Goal: Navigation & Orientation: Find specific page/section

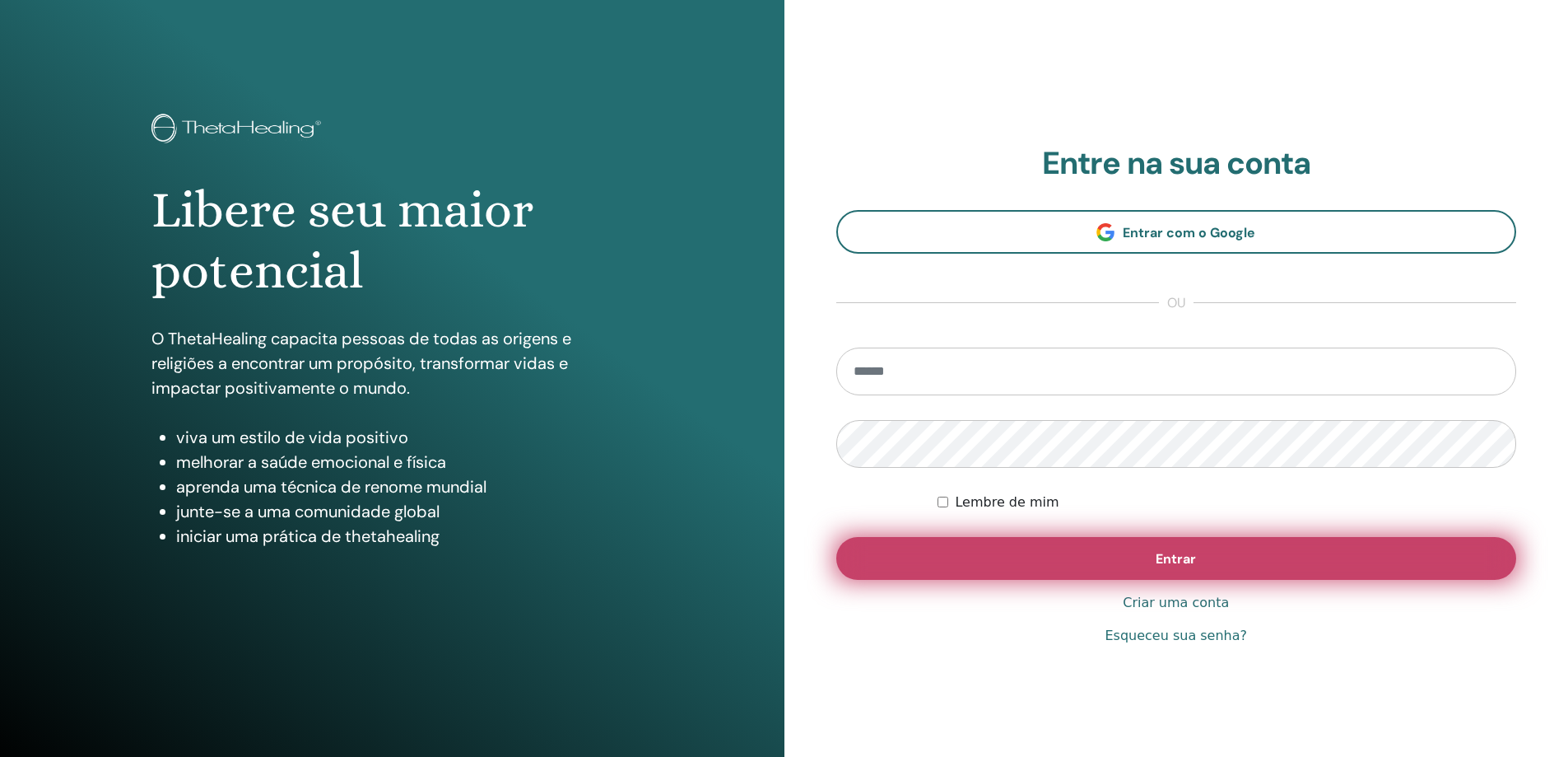
type input "**********"
click at [1153, 565] on button "Entrar" at bounding box center [1176, 558] width 681 height 43
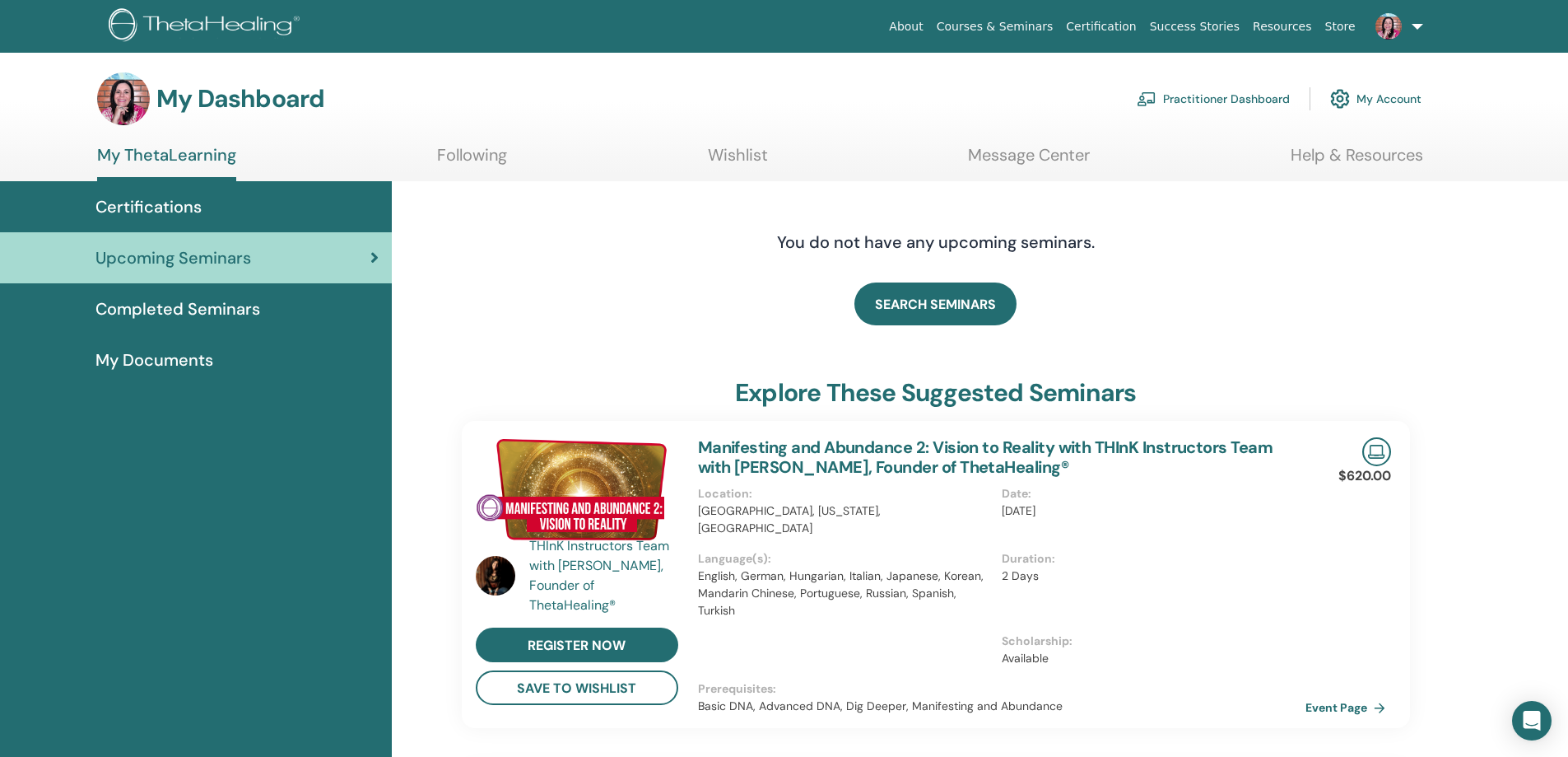
click at [187, 208] on span "Certifications" at bounding box center [149, 207] width 106 height 25
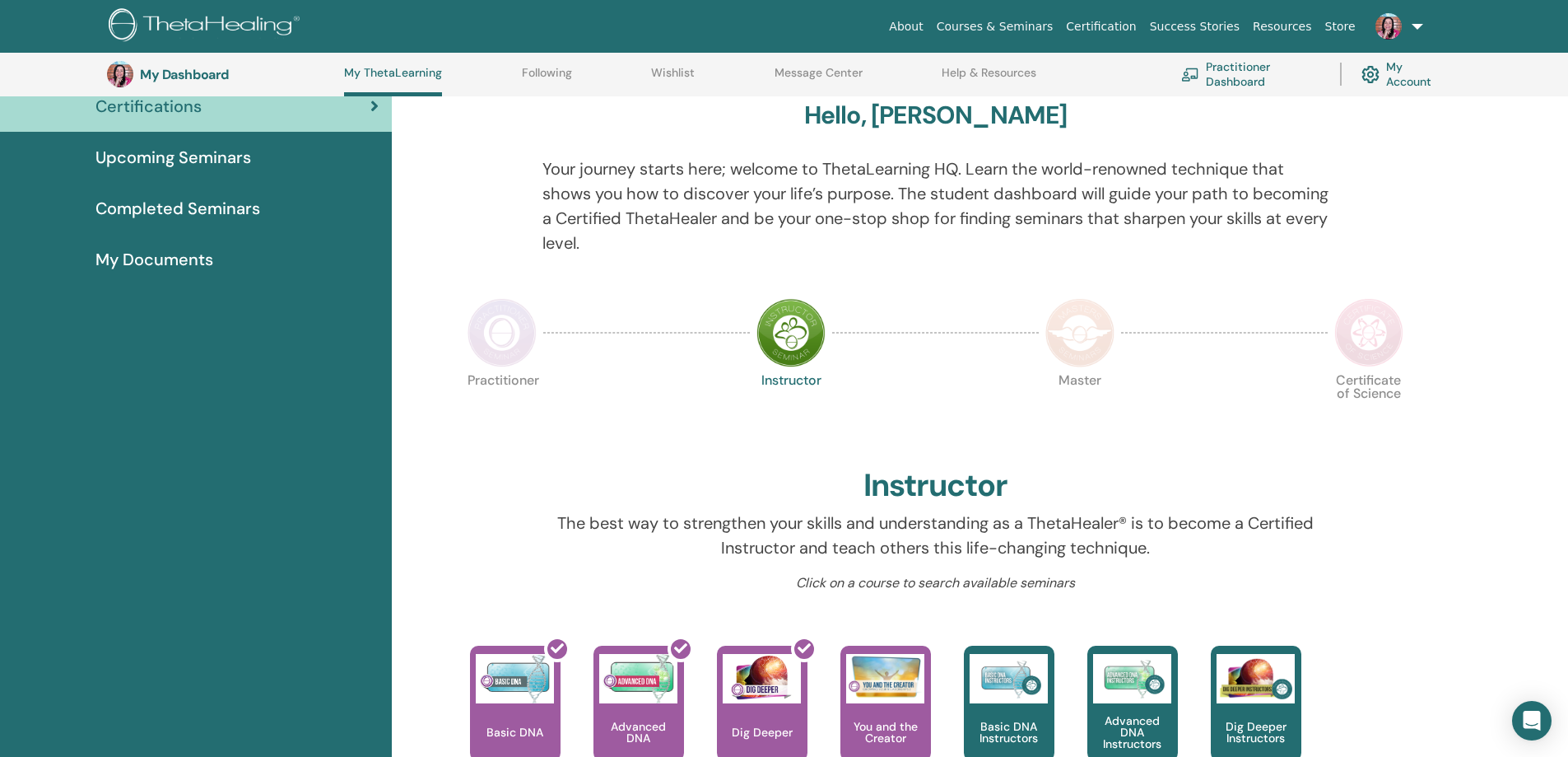
scroll to position [126, 0]
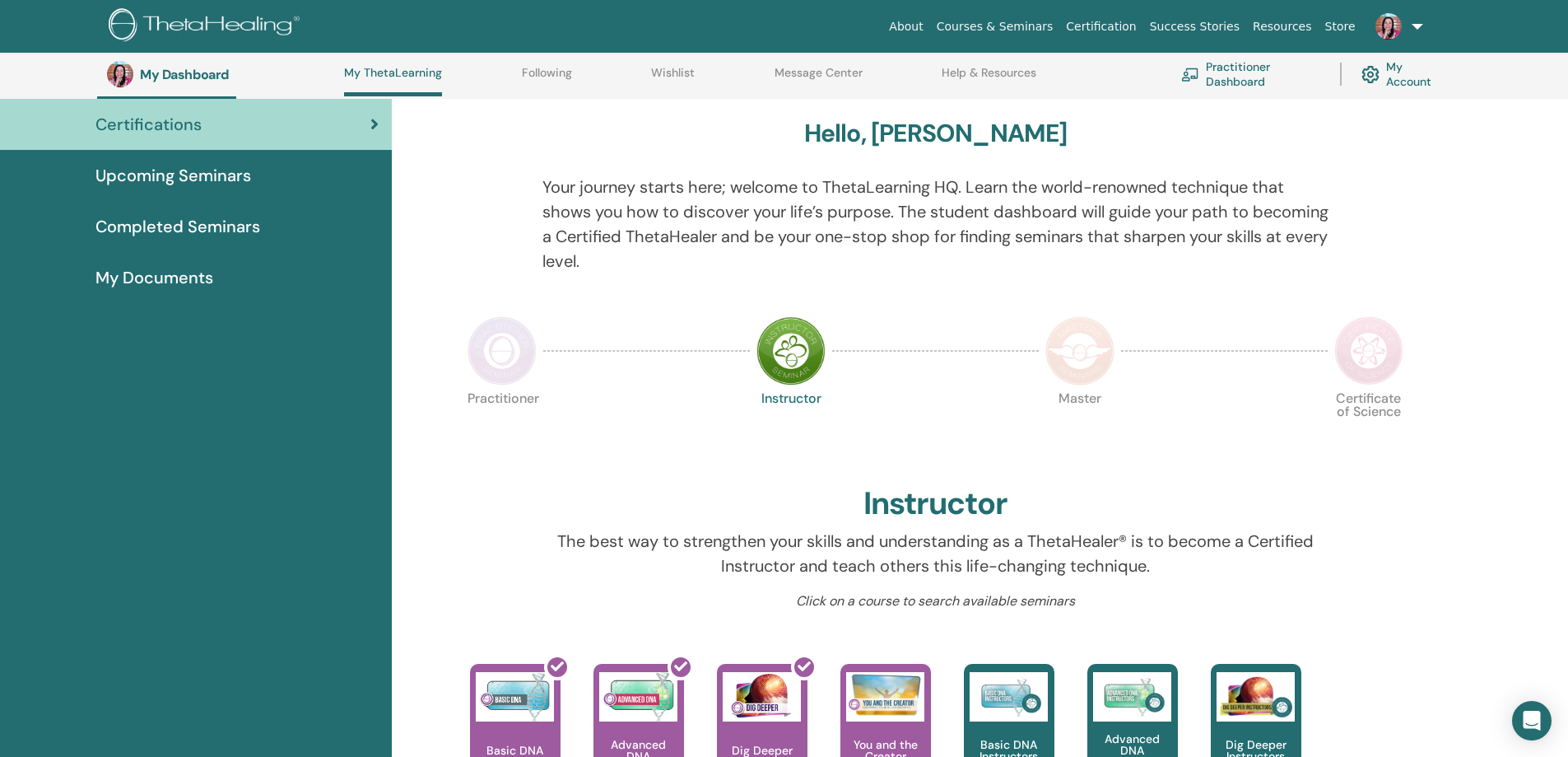
click at [197, 277] on span "My Documents" at bounding box center [154, 277] width 118 height 25
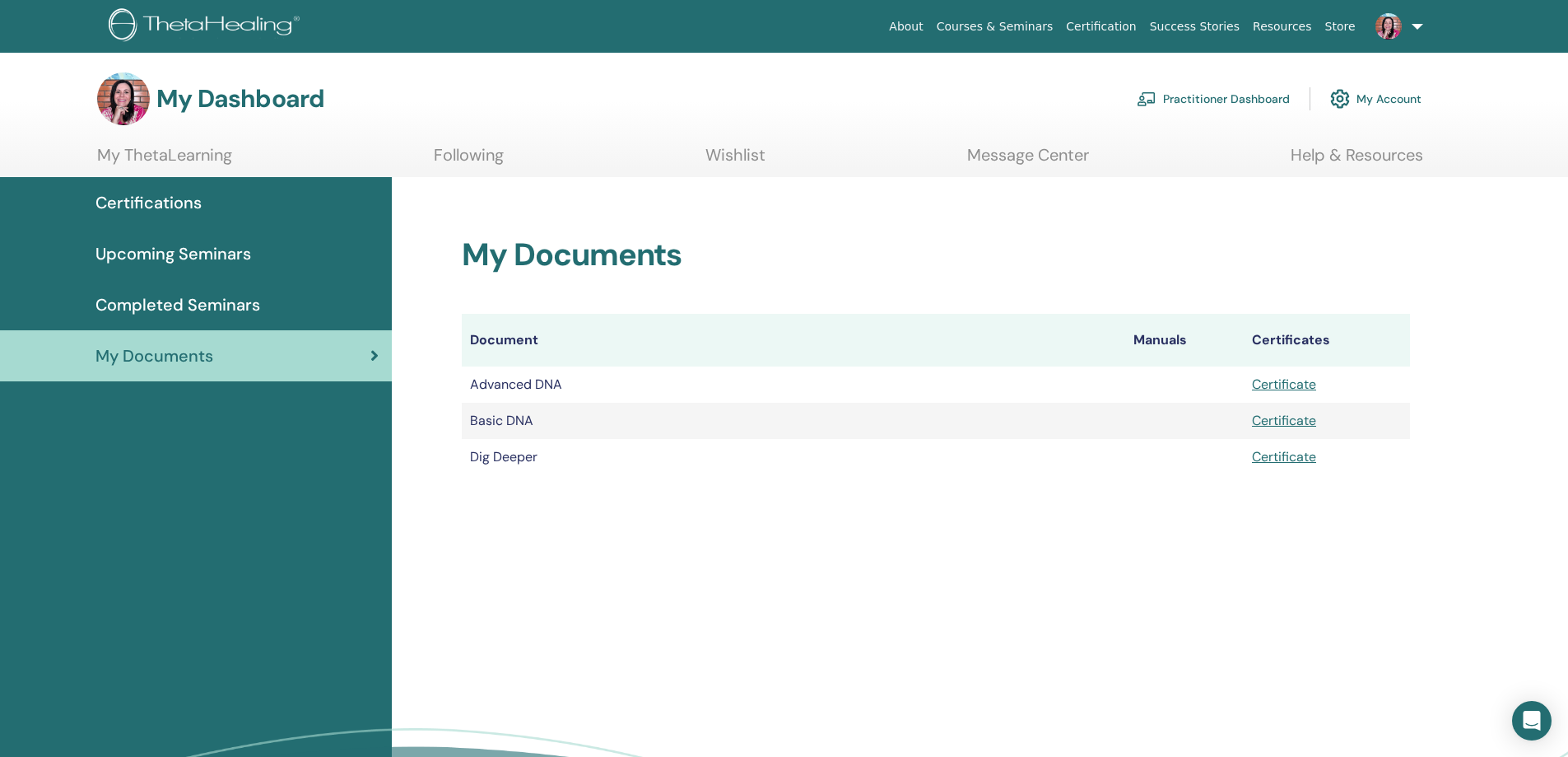
click at [190, 244] on span "Upcoming Seminars" at bounding box center [174, 254] width 156 height 25
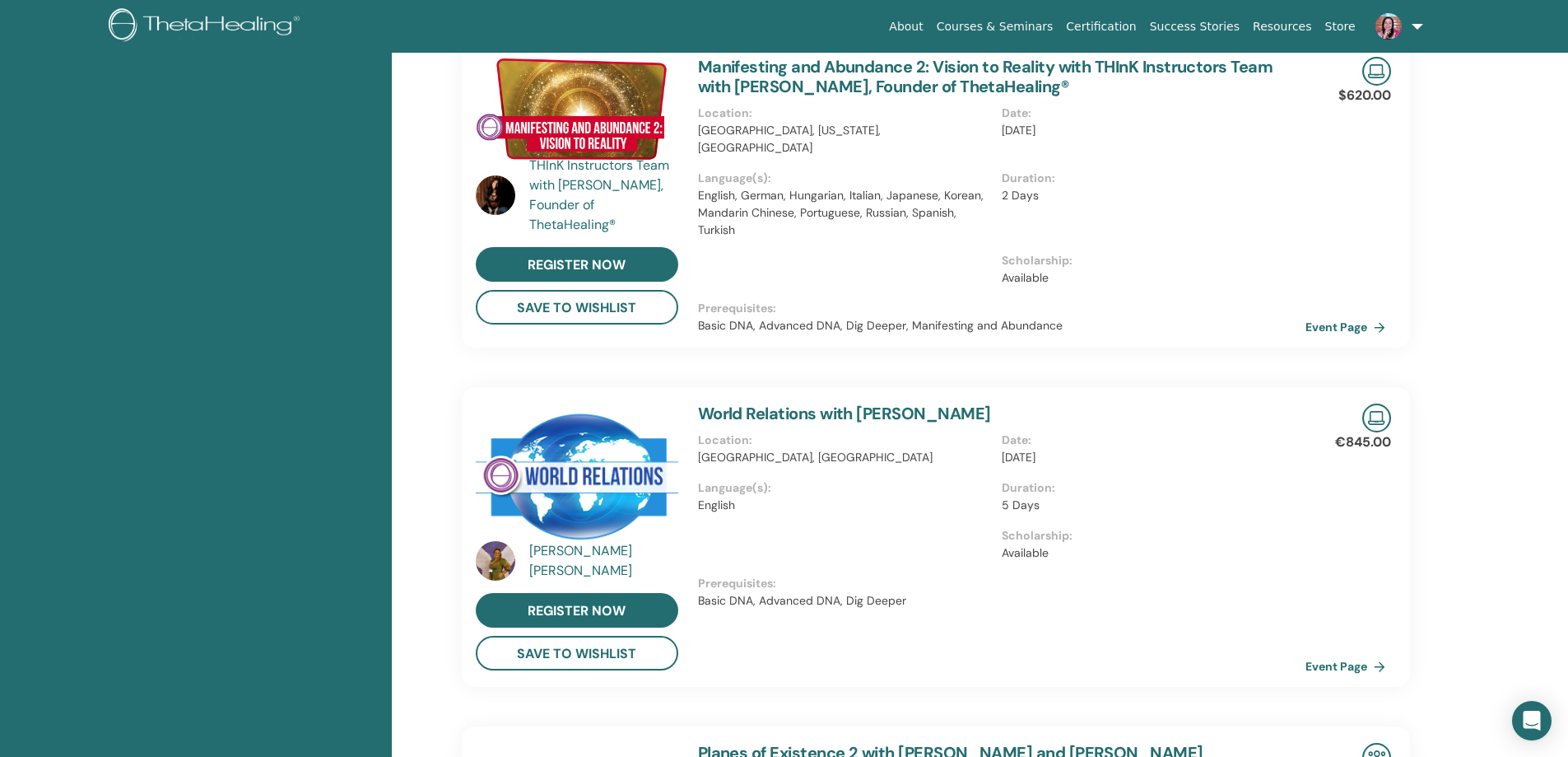
scroll to position [456, 0]
